Goal: Transaction & Acquisition: Purchase product/service

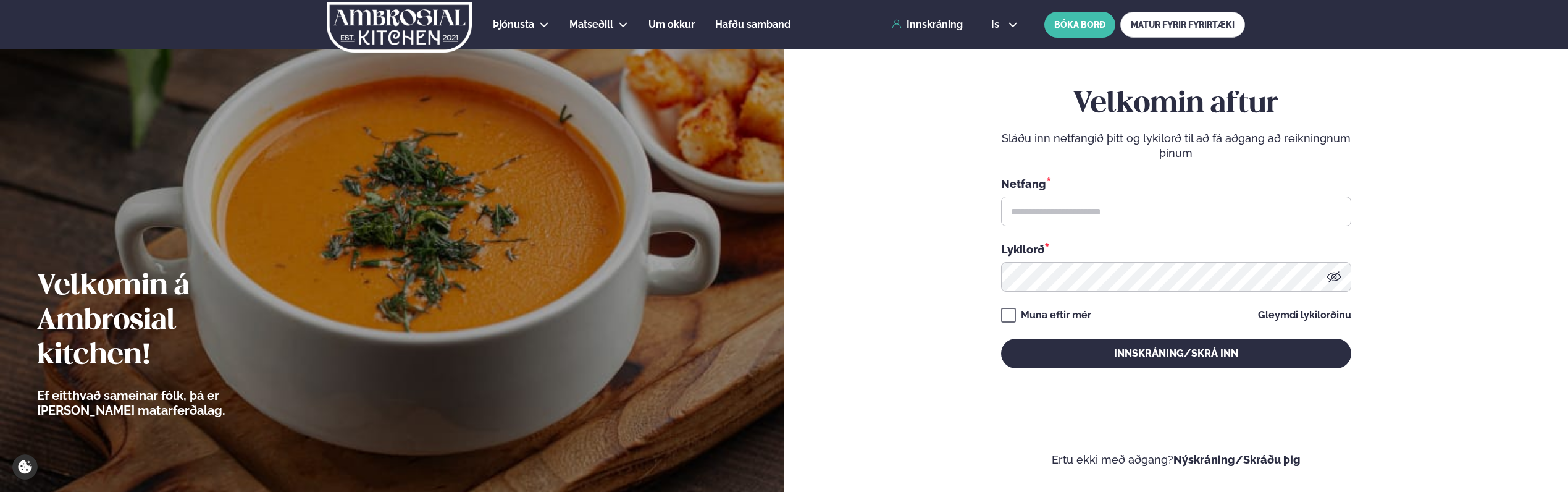
click at [1072, 192] on div "Netfang *" at bounding box center [1176, 183] width 350 height 16
click at [1072, 205] on input "text" at bounding box center [1176, 211] width 350 height 30
type input "**********"
click at [1001, 339] on button "Innskráning/Skrá inn" at bounding box center [1176, 353] width 350 height 30
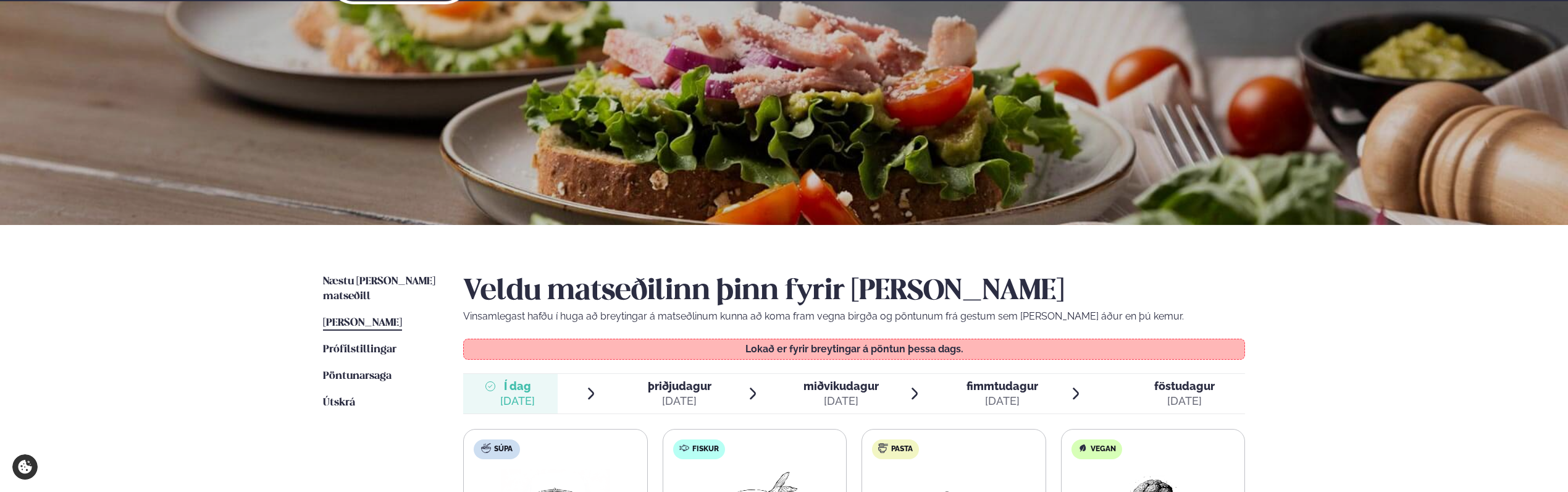
scroll to position [185, 0]
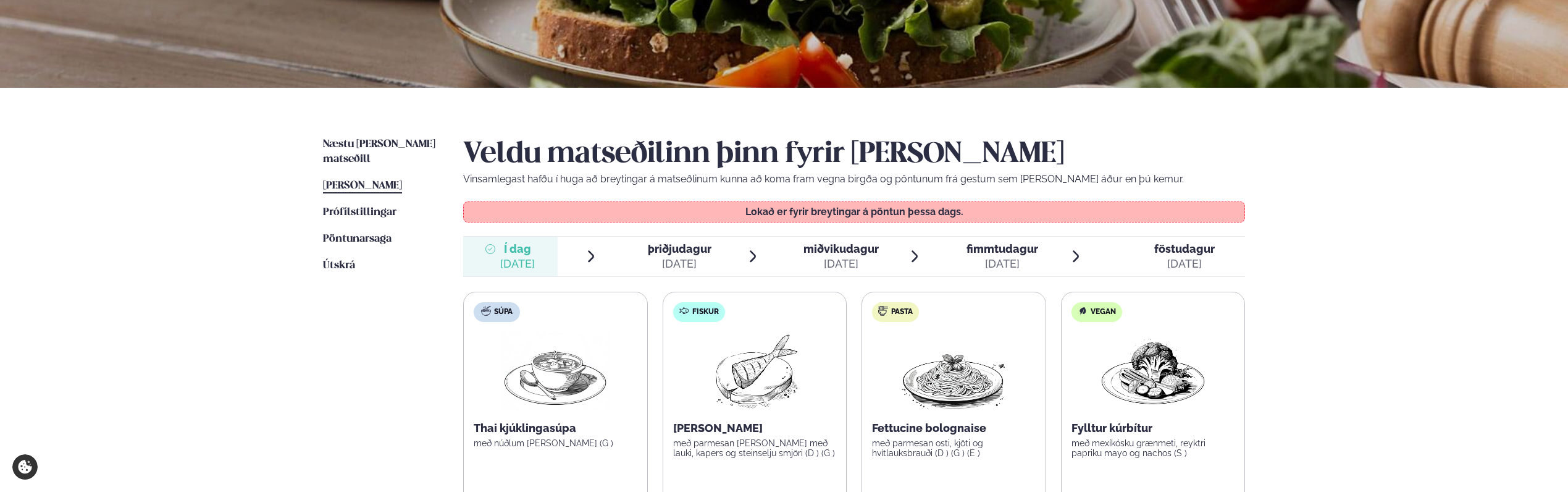
click at [861, 266] on div "[DATE]" at bounding box center [841, 264] width 75 height 14
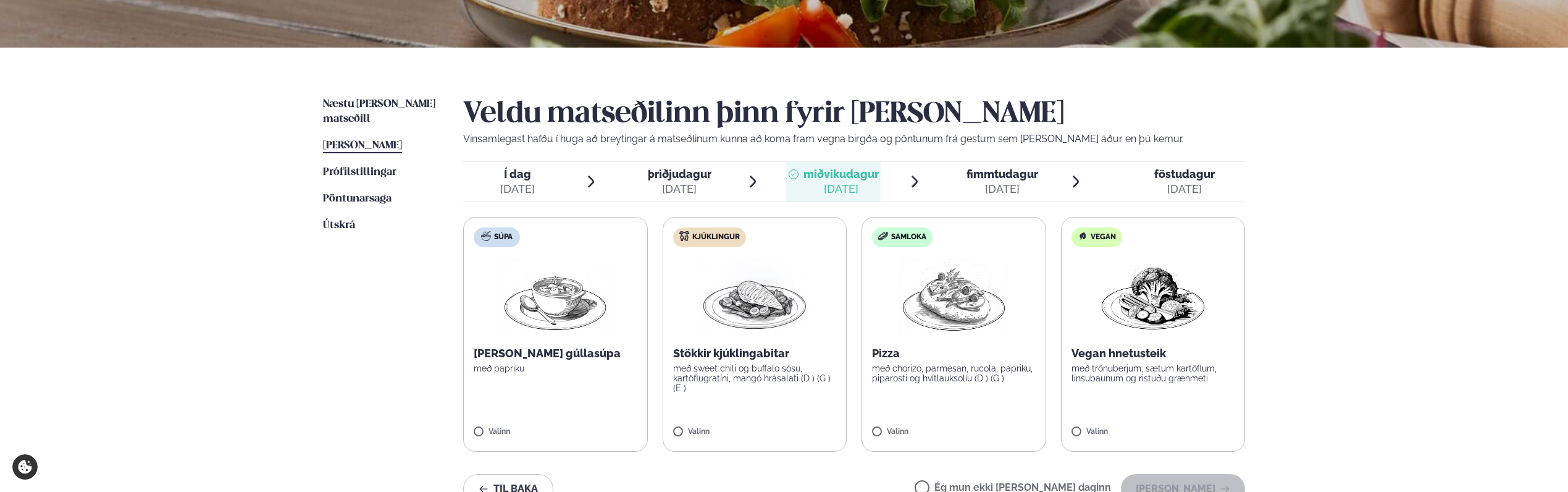
scroll to position [247, 0]
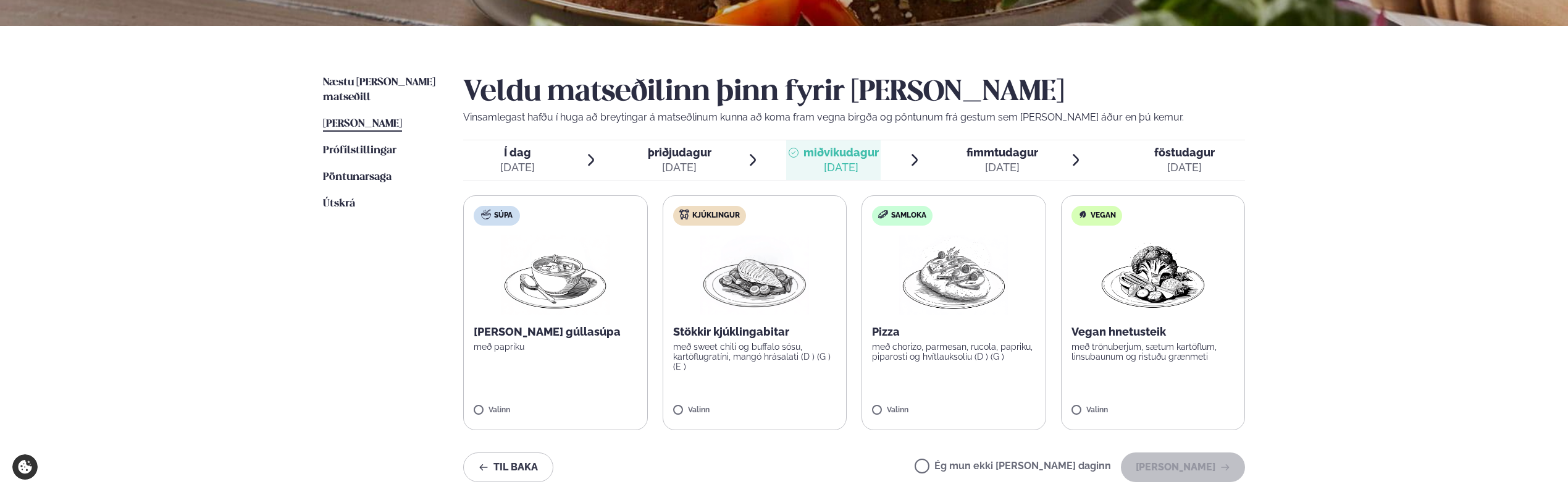
click at [1090, 395] on label "Vegan Vegan hnetusteik með trönuberjum, sætum kartöflum, linsubaunum og ristuðu…" at bounding box center [1154, 312] width 185 height 235
click at [1166, 456] on button "[PERSON_NAME]" at bounding box center [1183, 467] width 124 height 30
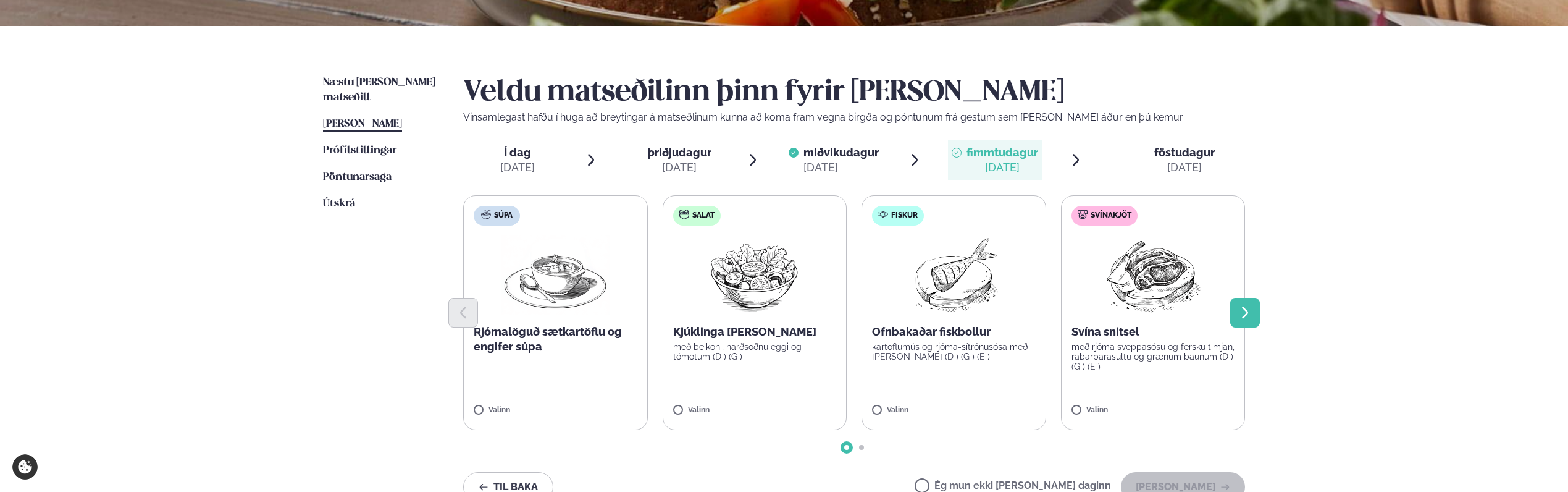
click at [1237, 304] on button "Next slide" at bounding box center [1245, 312] width 30 height 30
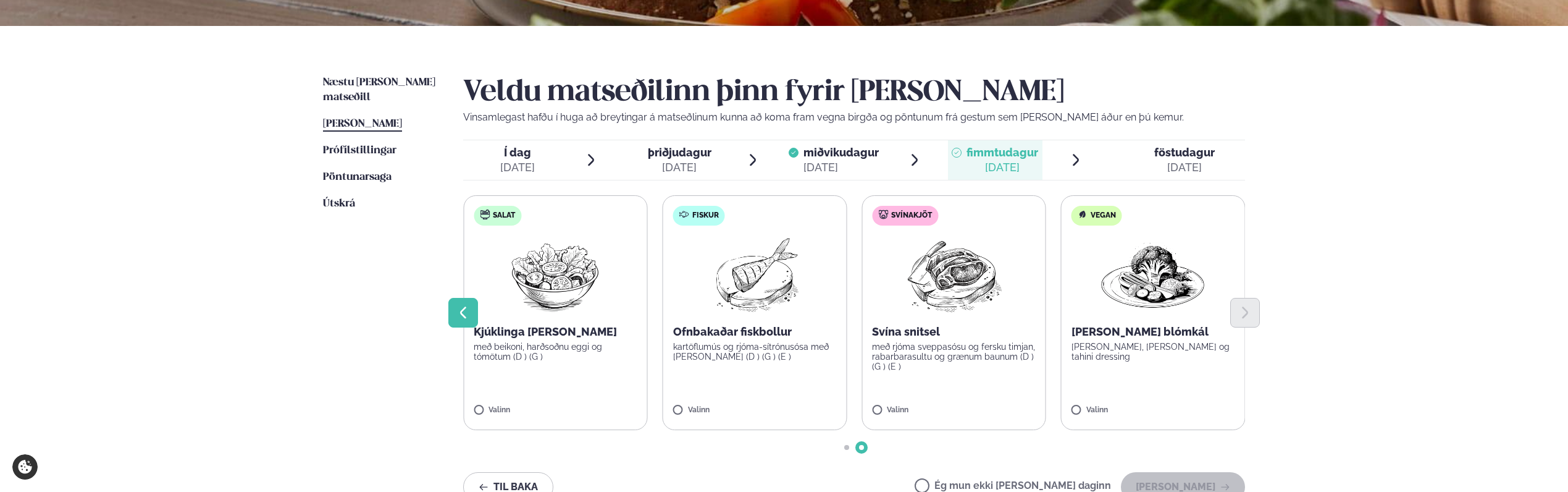
click at [457, 318] on icon "Previous slide" at bounding box center [463, 313] width 14 height 14
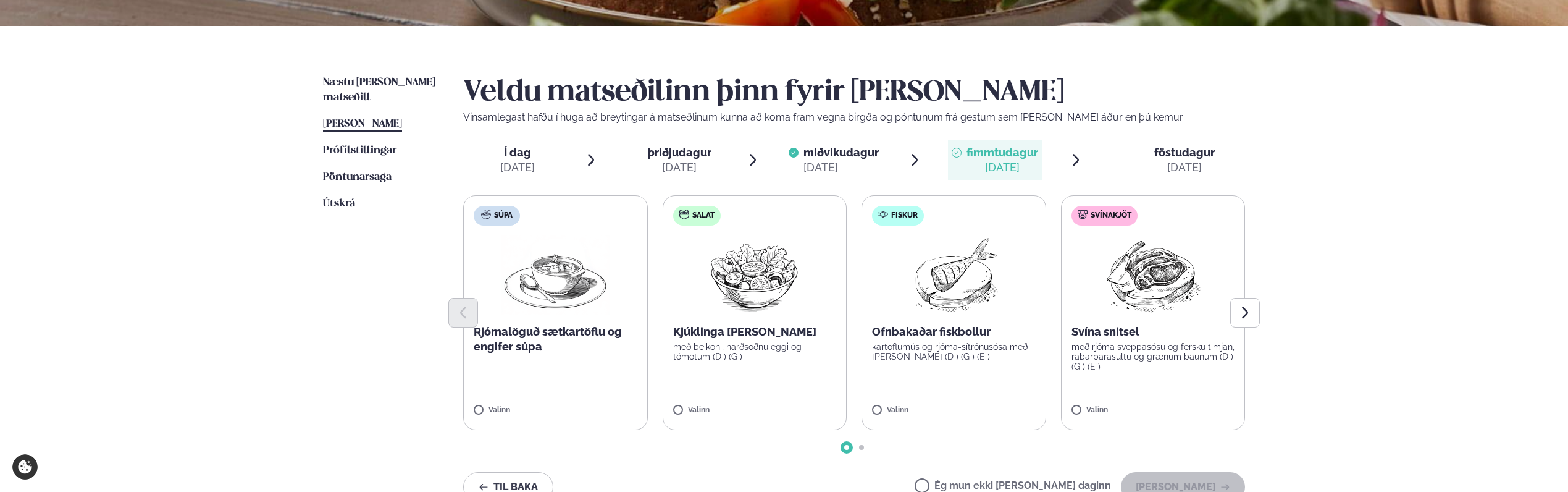
click at [938, 371] on label "Fiskur Ofnbakaðar fiskbollur kartöflumús og rjóma-sítrónusósa með [PERSON_NAME]…" at bounding box center [954, 312] width 185 height 235
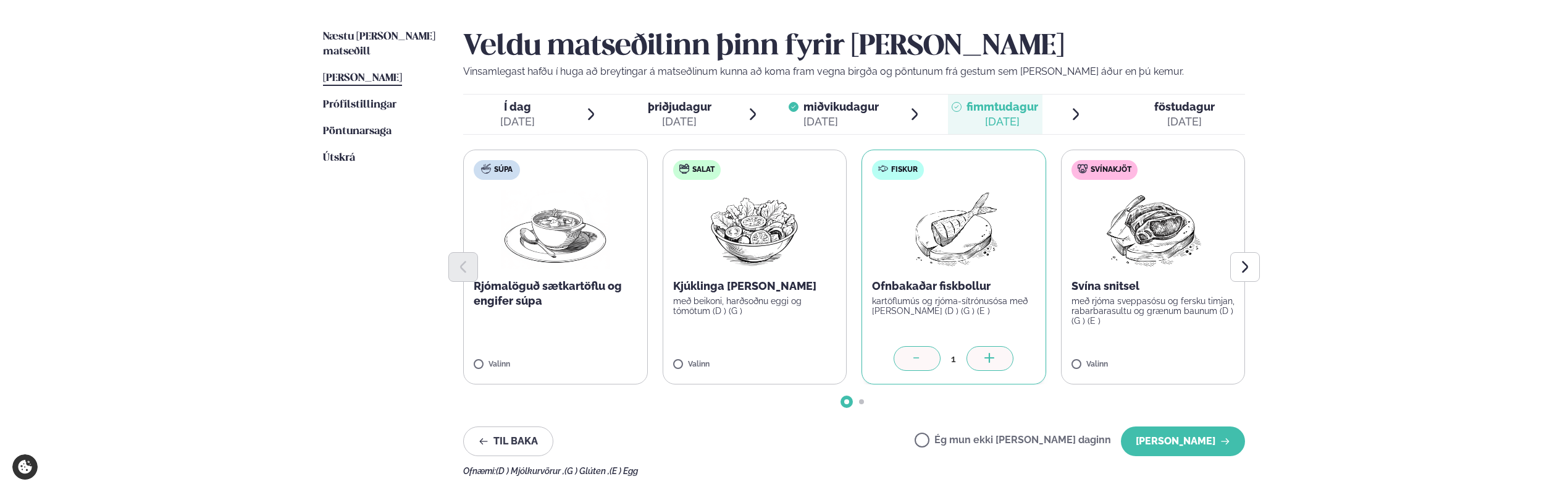
scroll to position [371, 0]
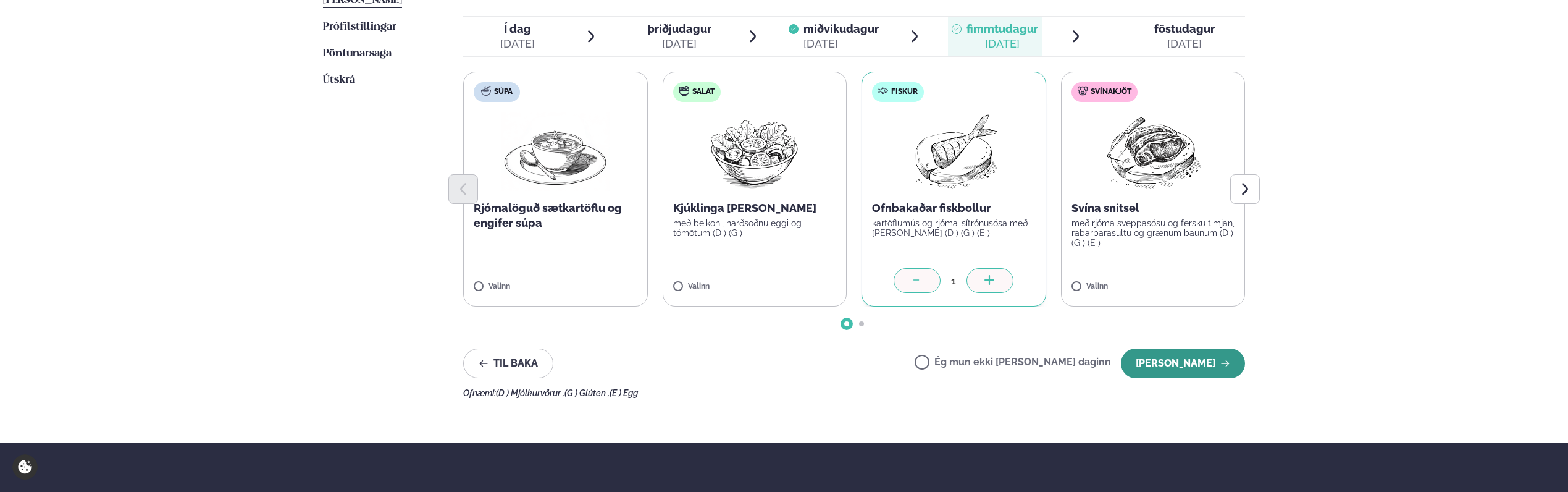
click at [1185, 372] on button "[PERSON_NAME]" at bounding box center [1183, 363] width 124 height 30
